Goal: Task Accomplishment & Management: Manage account settings

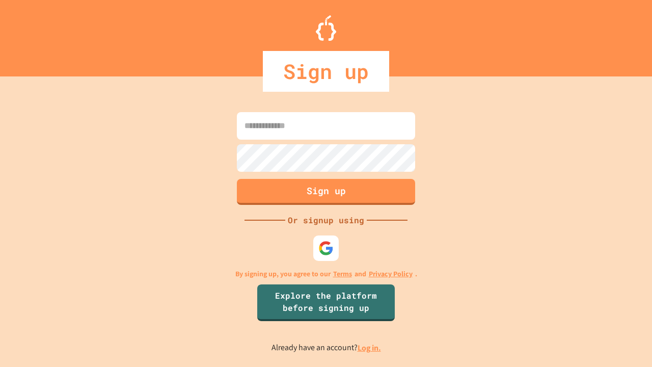
click at [370, 348] on link "Log in." at bounding box center [369, 347] width 23 height 11
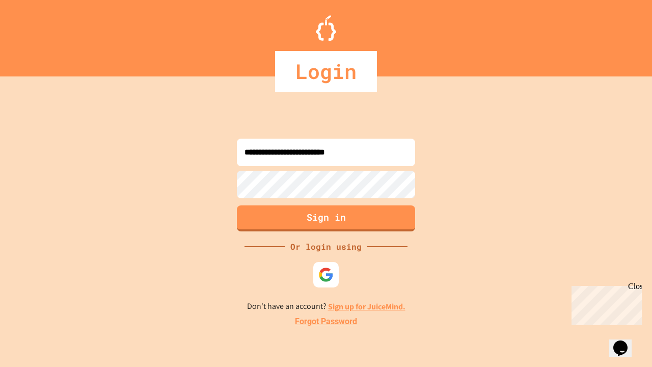
type input "**********"
